Goal: Task Accomplishment & Management: Use online tool/utility

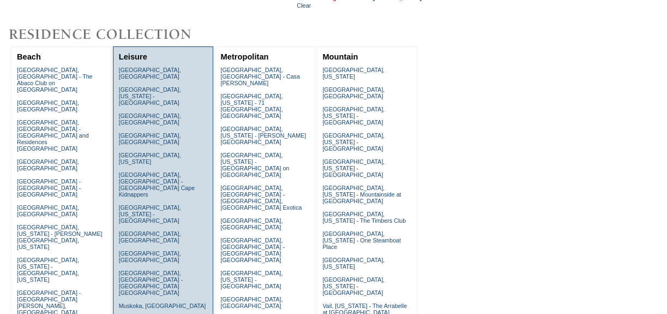
scroll to position [99, 0]
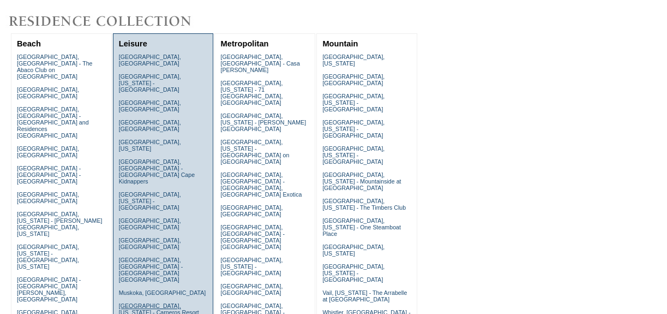
click at [133, 302] on link "[GEOGRAPHIC_DATA], [US_STATE] - Carneros Resort and Spa" at bounding box center [159, 312] width 80 height 20
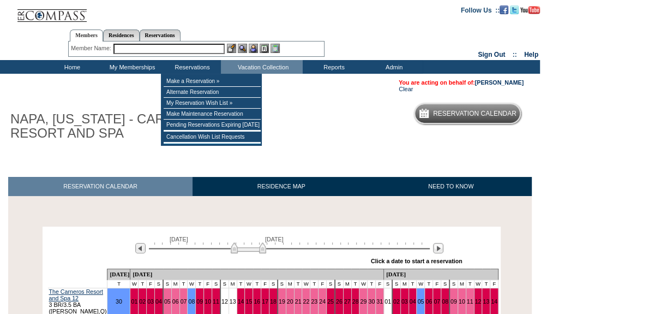
click at [162, 49] on input "text" at bounding box center [168, 49] width 111 height 10
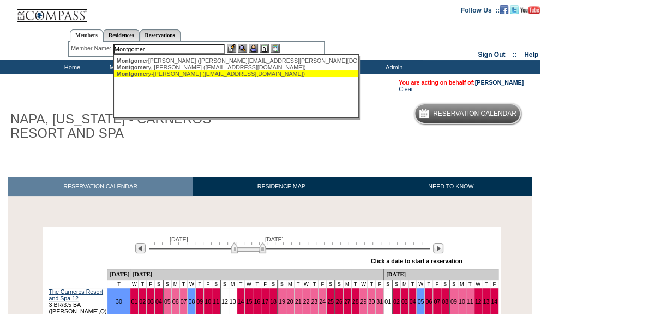
click at [161, 71] on div "[PERSON_NAME] y-[PERSON_NAME] ([EMAIL_ADDRESS][DOMAIN_NAME])" at bounding box center [237, 73] width 240 height 7
type input "[PERSON_NAME] ([EMAIL_ADDRESS][DOMAIN_NAME])"
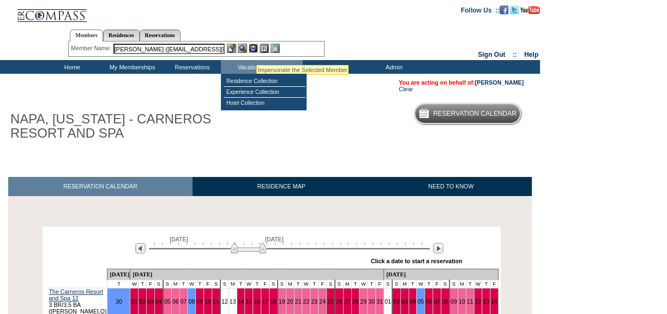
click at [253, 46] on img at bounding box center [253, 48] width 9 height 9
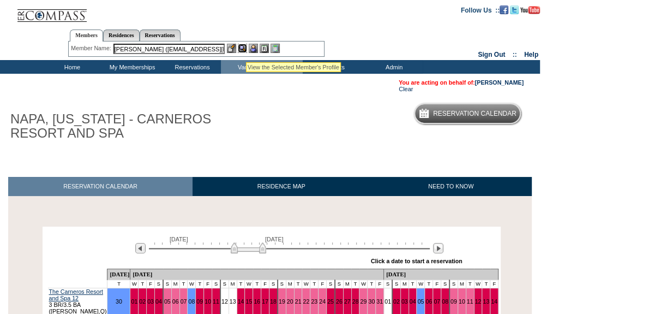
click at [245, 49] on img at bounding box center [242, 48] width 9 height 9
